Goal: Task Accomplishment & Management: Complete application form

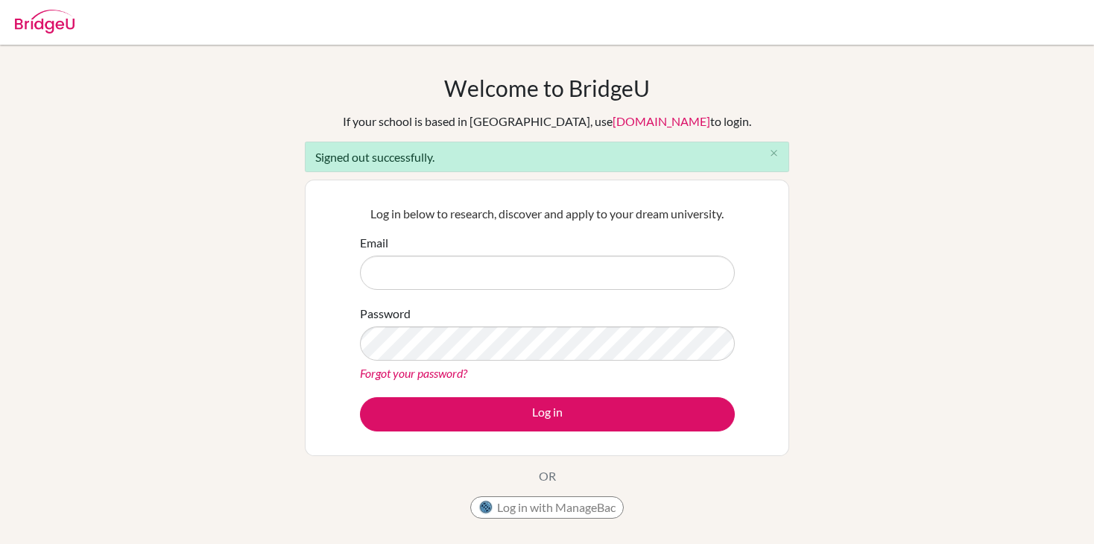
scroll to position [6, 0]
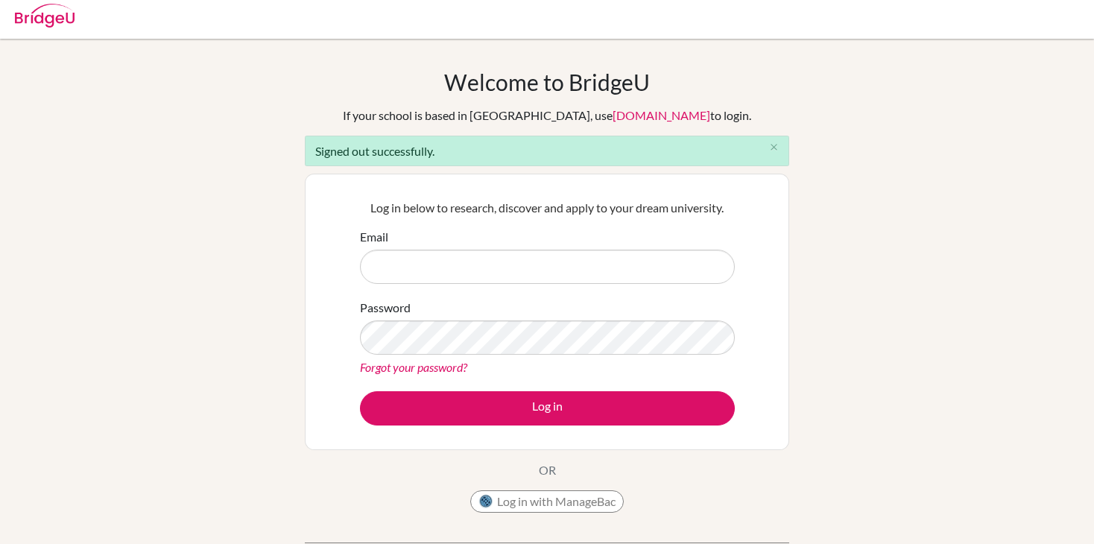
type input "[EMAIL_ADDRESS][DOMAIN_NAME]"
click at [499, 262] on input "[EMAIL_ADDRESS][DOMAIN_NAME]" at bounding box center [547, 267] width 375 height 34
type input "[EMAIL_ADDRESS][DOMAIN_NAME]"
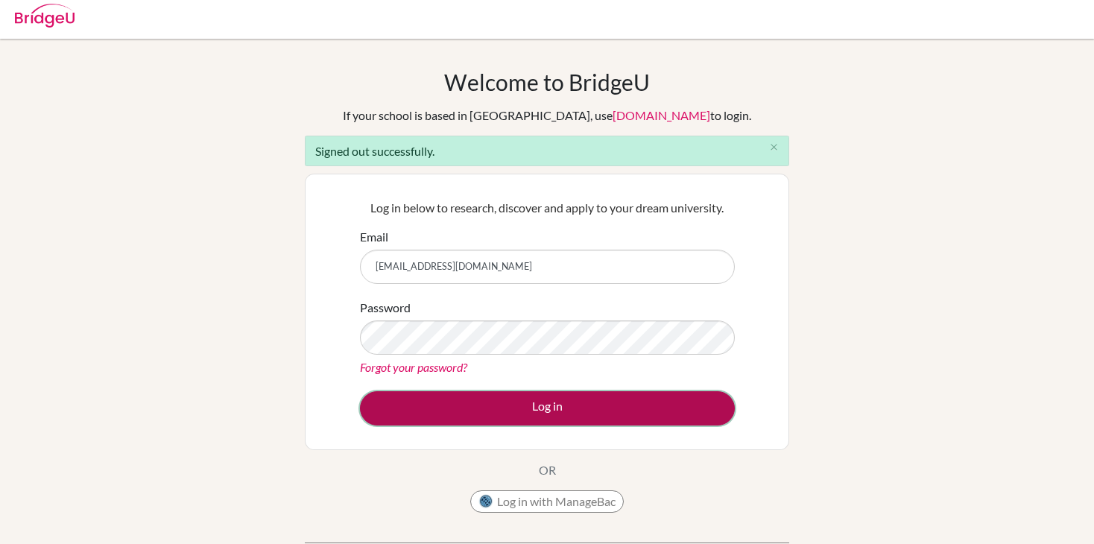
click at [492, 405] on button "Log in" at bounding box center [547, 408] width 375 height 34
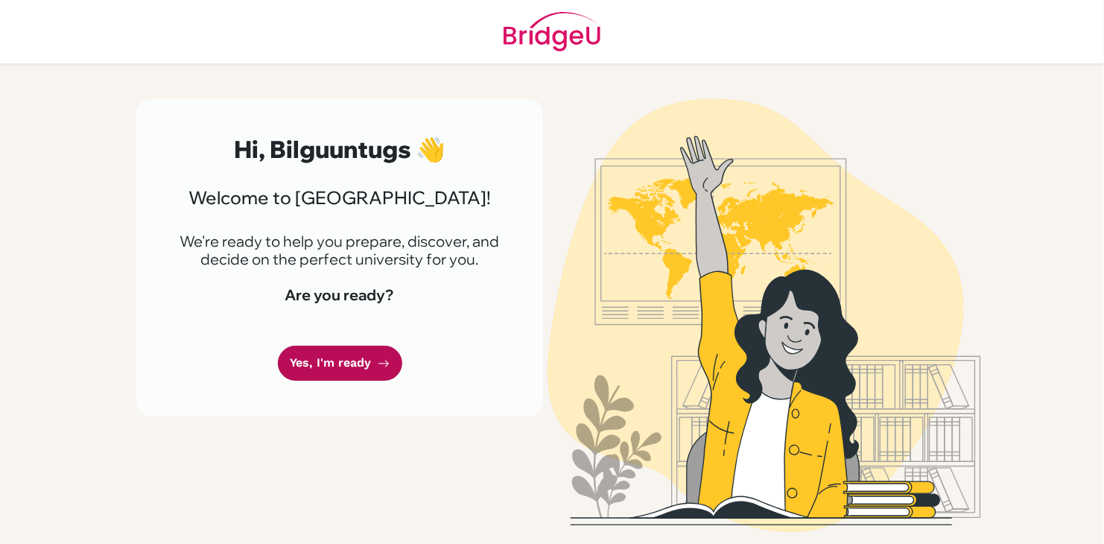
click at [330, 363] on link "Yes, I'm ready" at bounding box center [340, 363] width 124 height 35
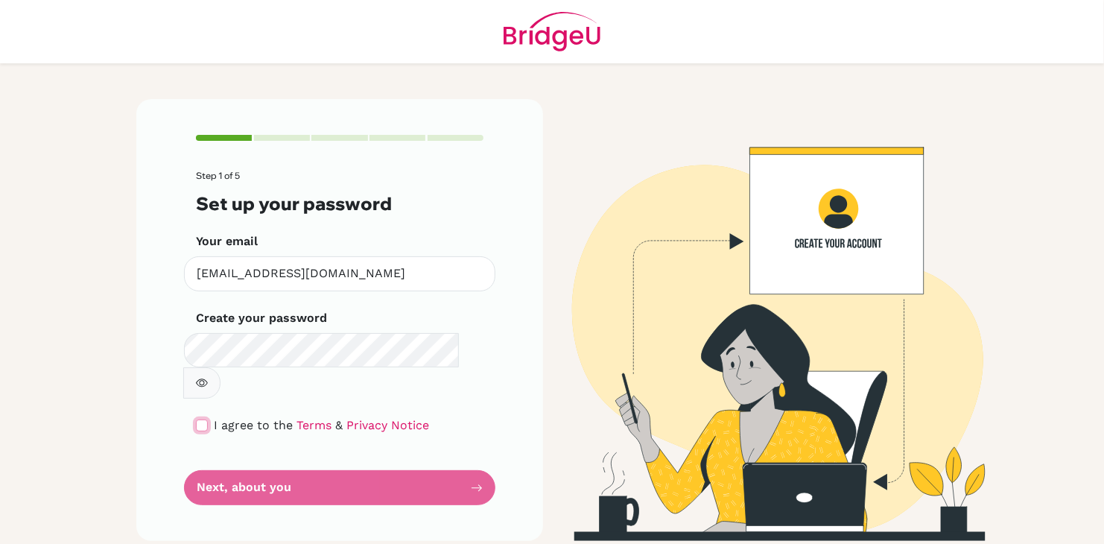
click at [203, 420] on input "checkbox" at bounding box center [202, 426] width 12 height 12
checkbox input "true"
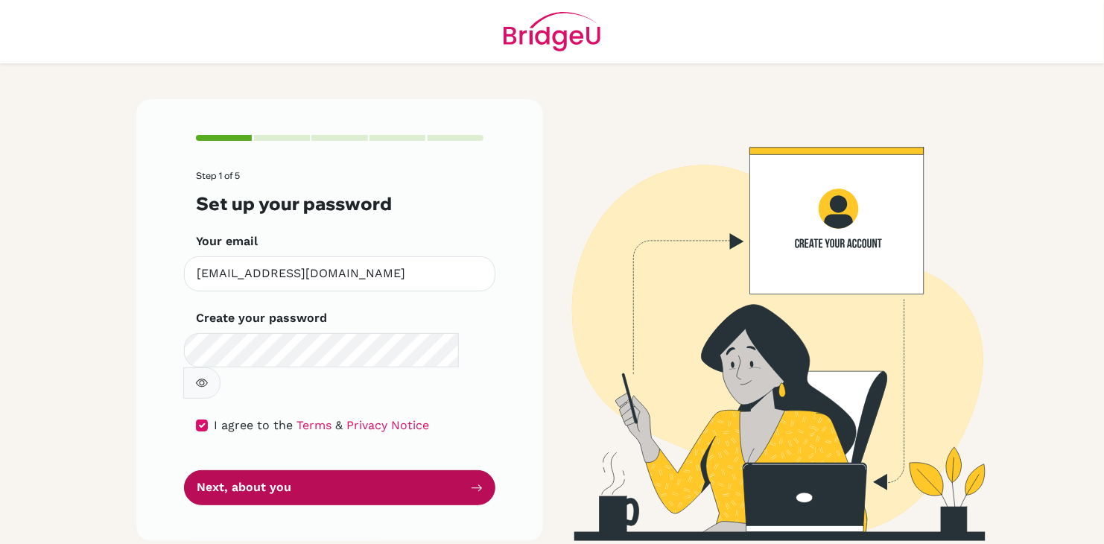
click at [236, 470] on button "Next, about you" at bounding box center [339, 487] width 311 height 35
